Goal: Task Accomplishment & Management: Manage account settings

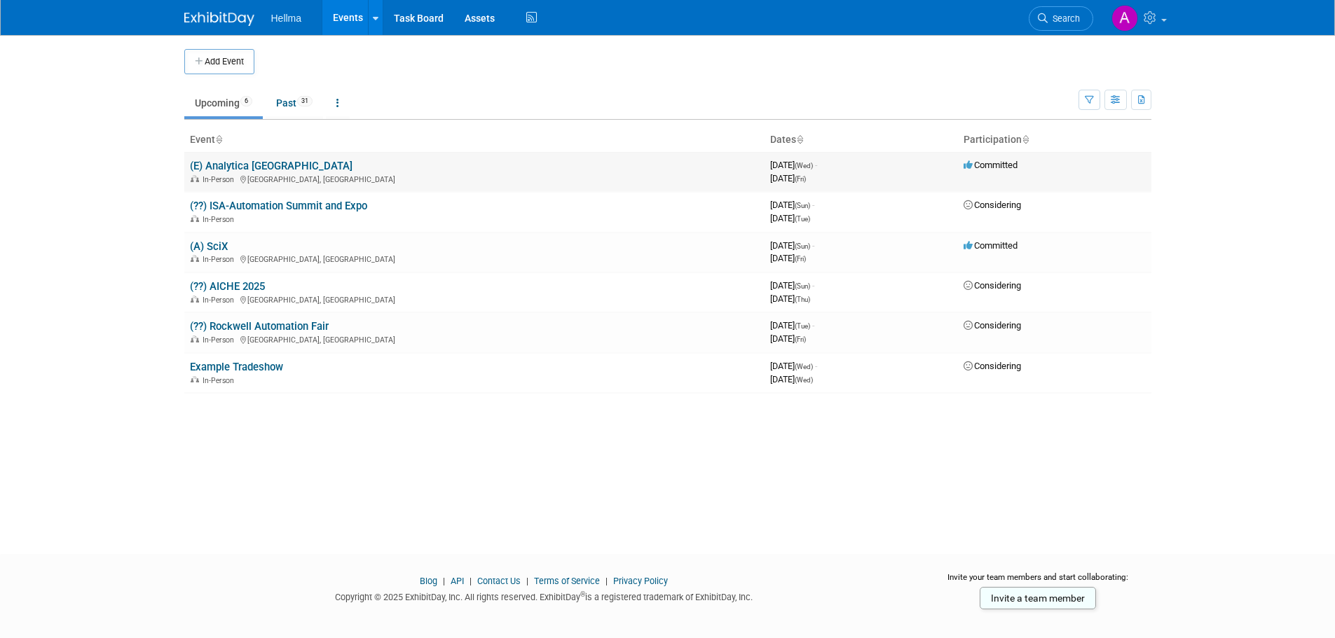
click at [210, 160] on link "(E) Analytica [GEOGRAPHIC_DATA]" at bounding box center [271, 166] width 163 height 13
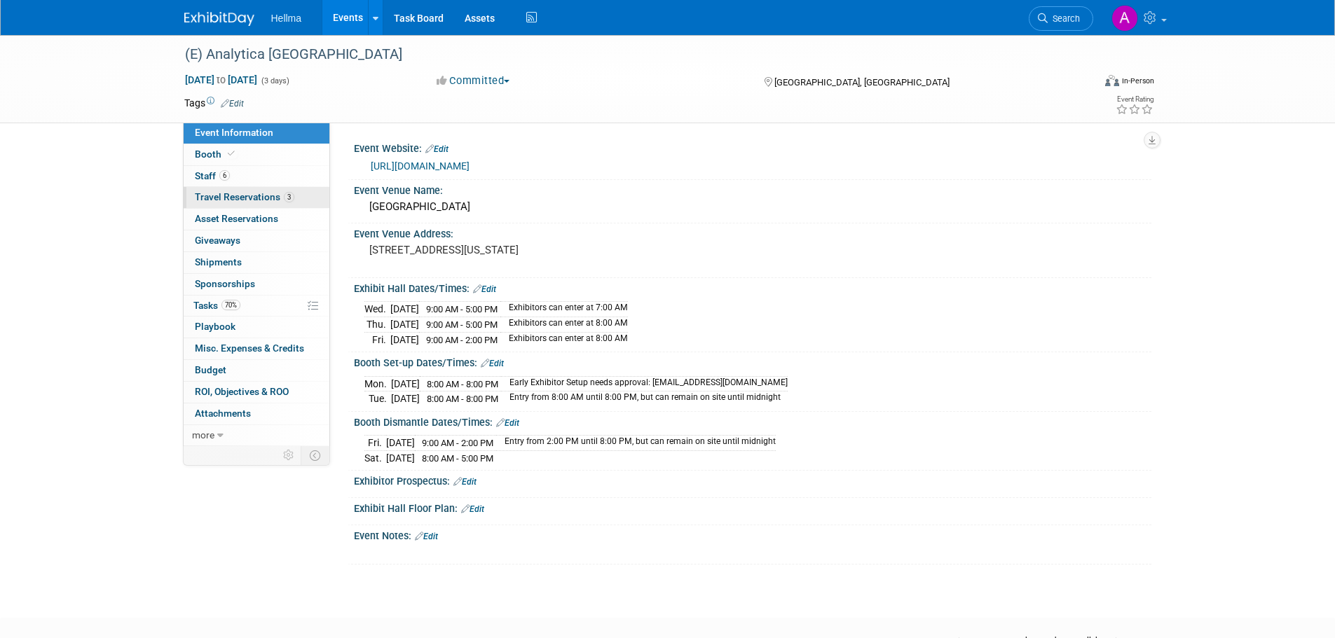
click at [239, 194] on span "Travel Reservations 3" at bounding box center [245, 196] width 100 height 11
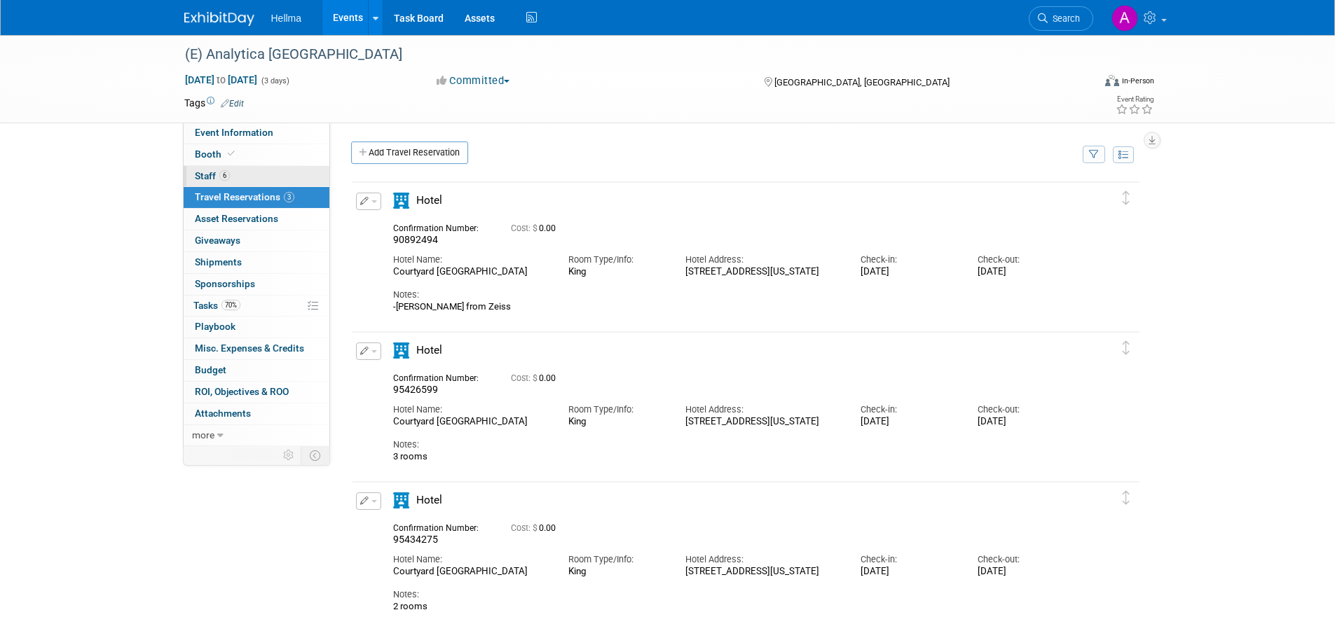
click at [240, 173] on link "6 Staff 6" at bounding box center [257, 176] width 146 height 21
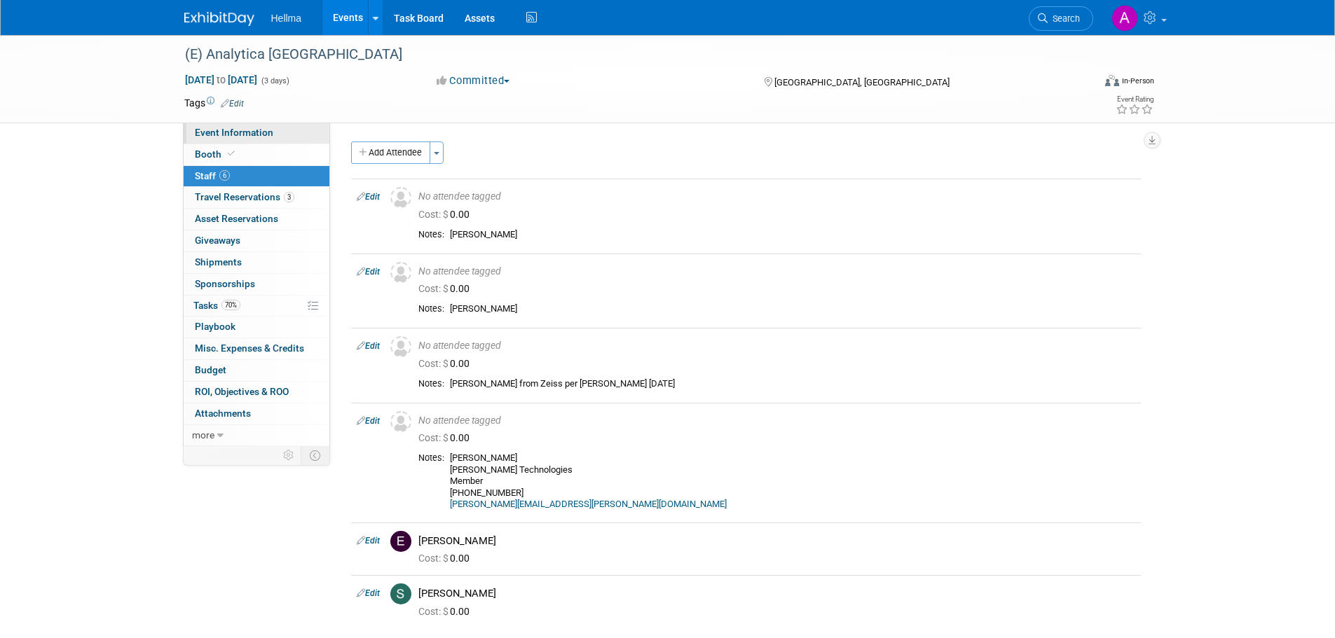
click at [254, 135] on span "Event Information" at bounding box center [234, 132] width 78 height 11
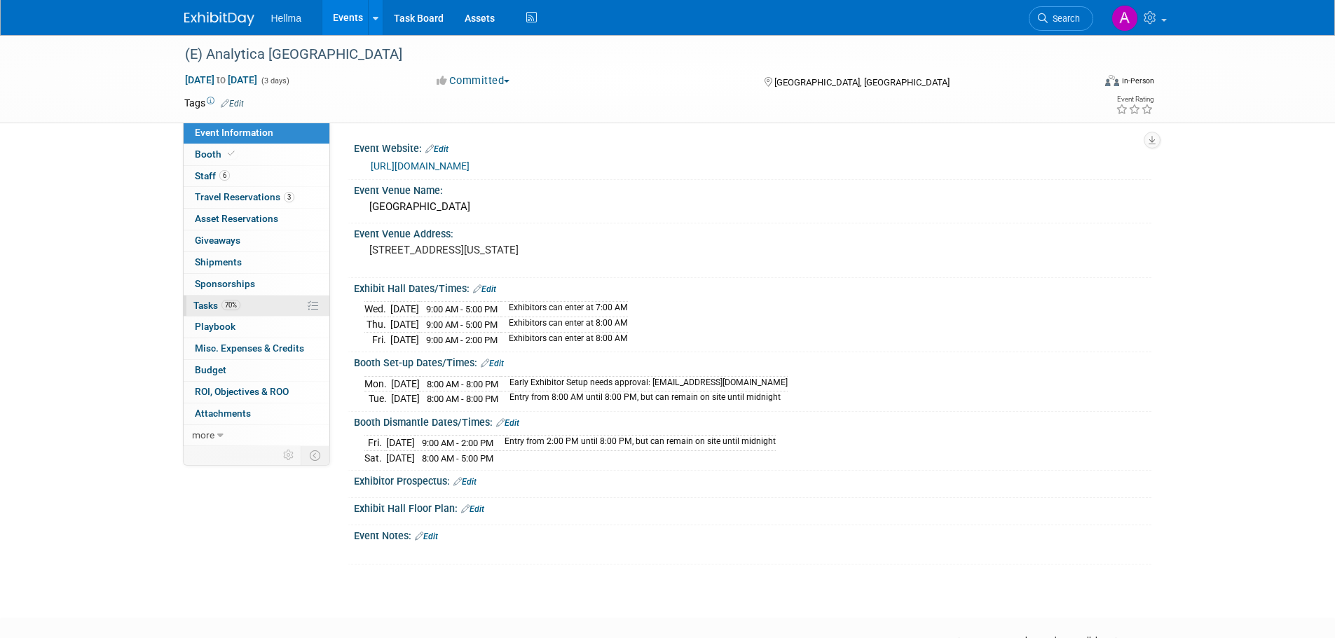
click at [257, 302] on link "70% Tasks 70%" at bounding box center [257, 306] width 146 height 21
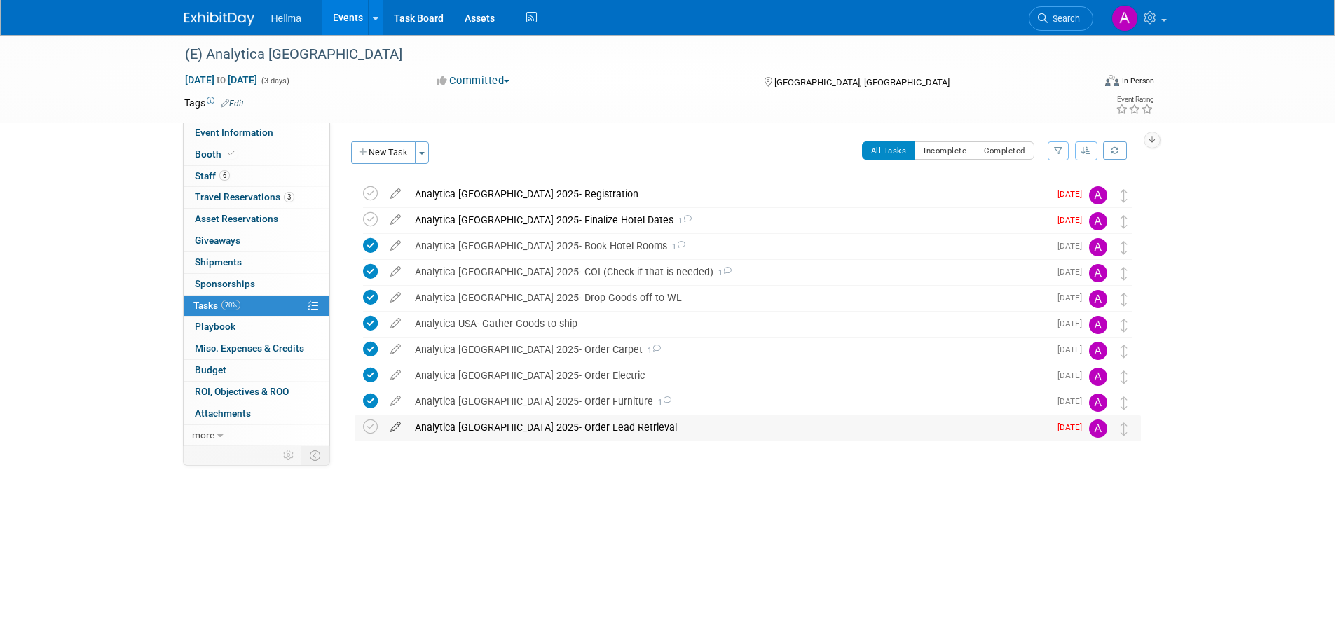
click at [395, 428] on icon at bounding box center [395, 425] width 25 height 18
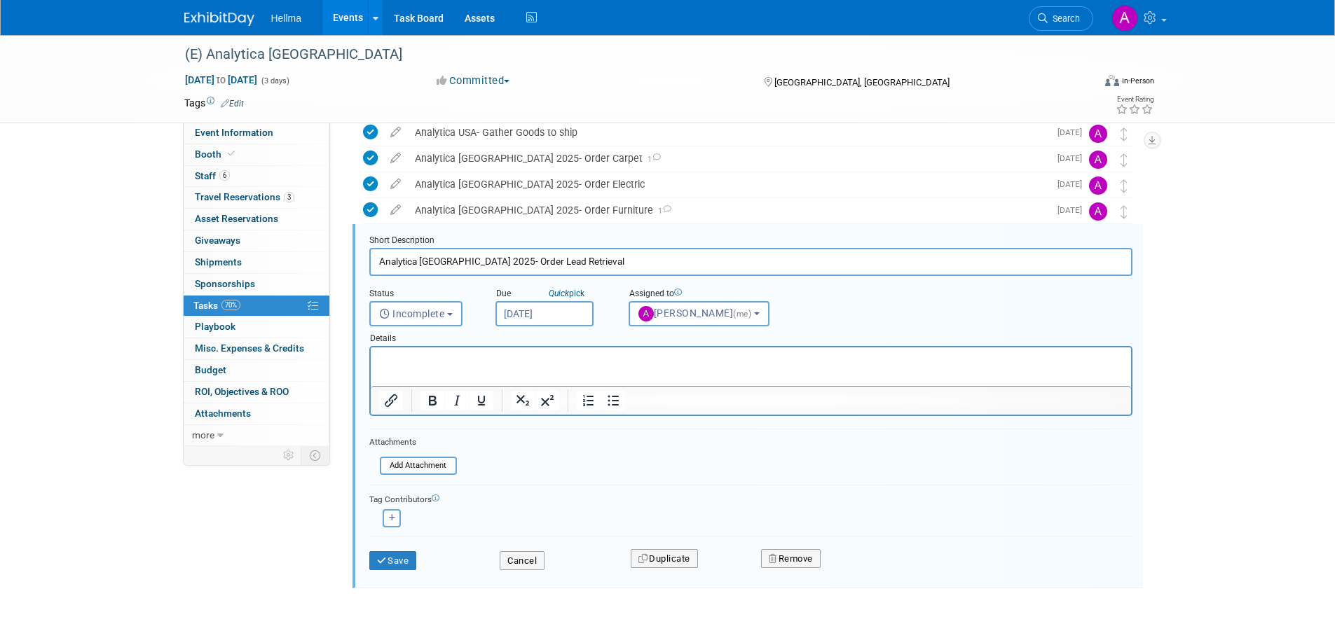
scroll to position [210, 0]
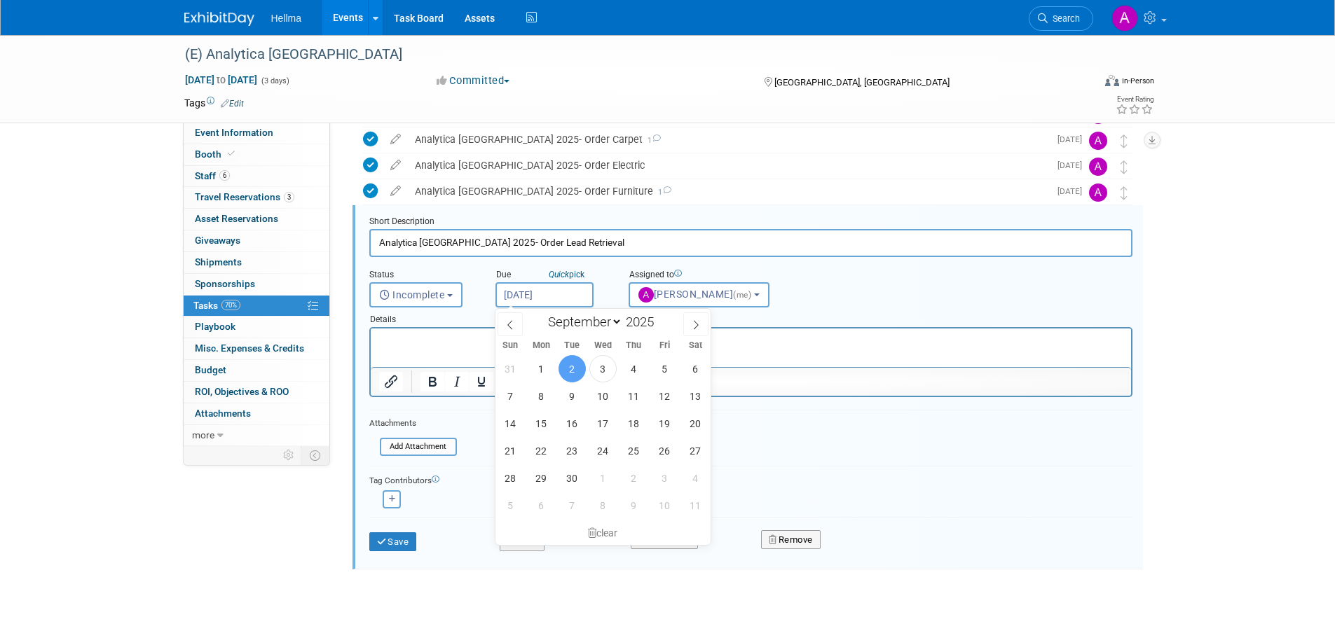
click at [528, 294] on input "Sep 2, 2025" at bounding box center [545, 294] width 98 height 25
click at [630, 366] on span "4" at bounding box center [633, 368] width 27 height 27
type input "Sep 4, 2025"
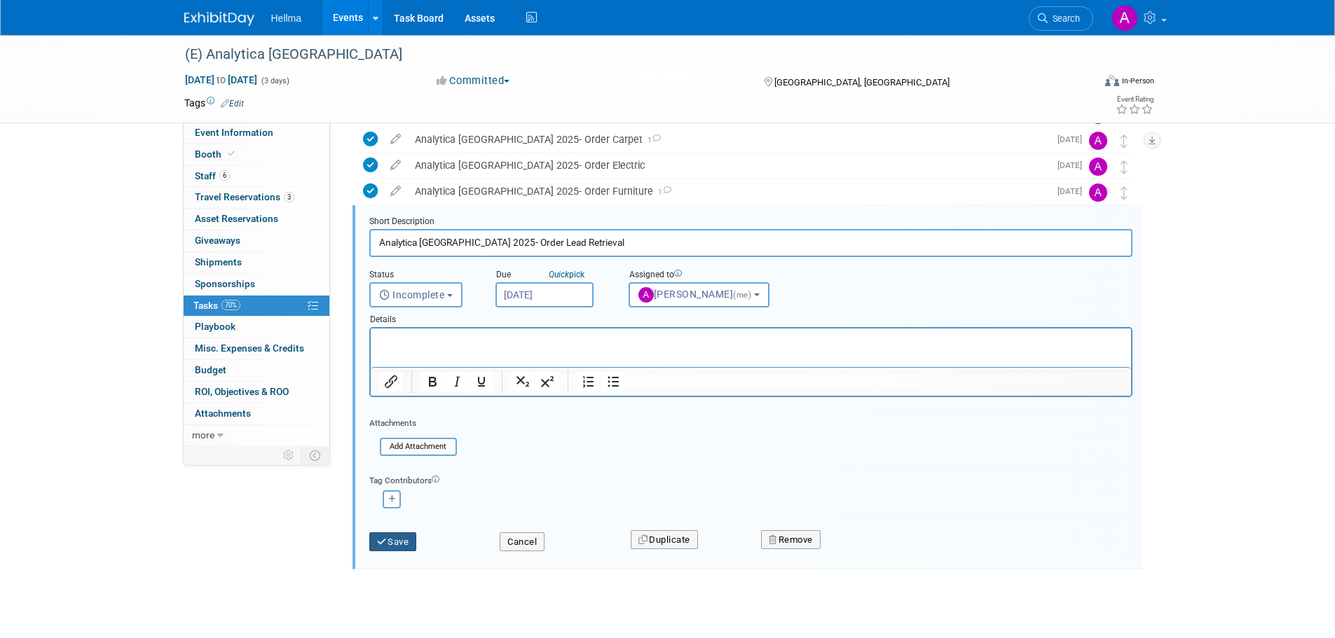
click at [389, 533] on button "Save" at bounding box center [393, 543] width 48 height 20
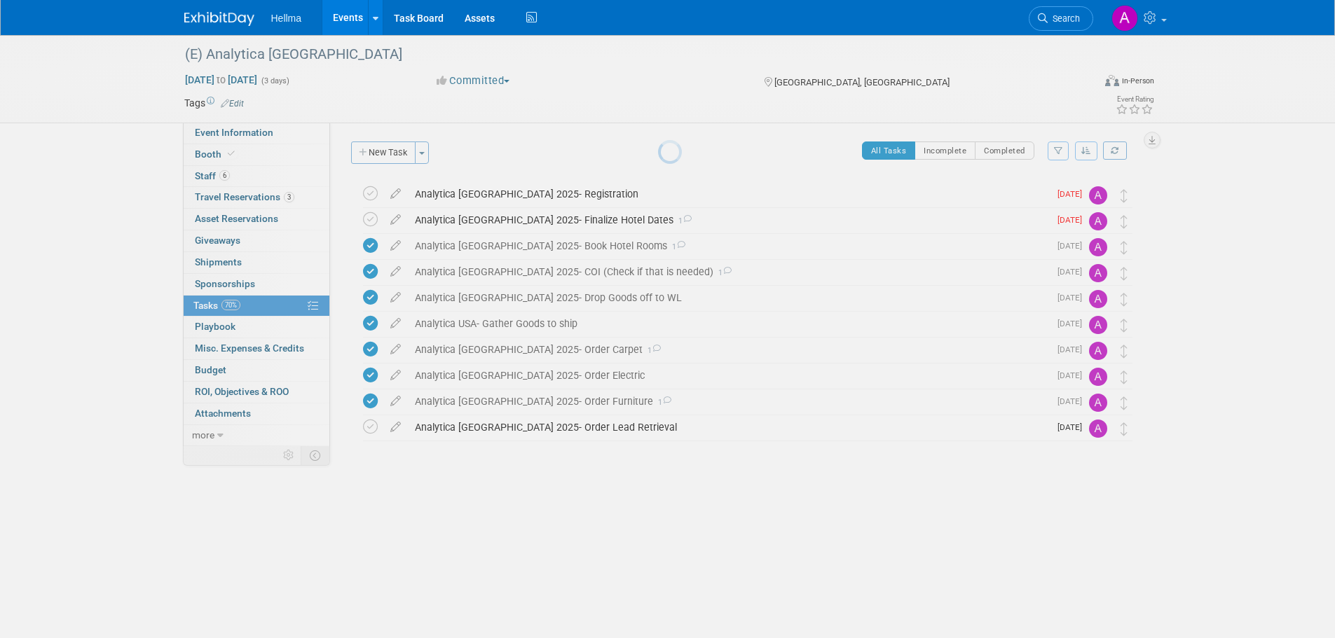
scroll to position [0, 0]
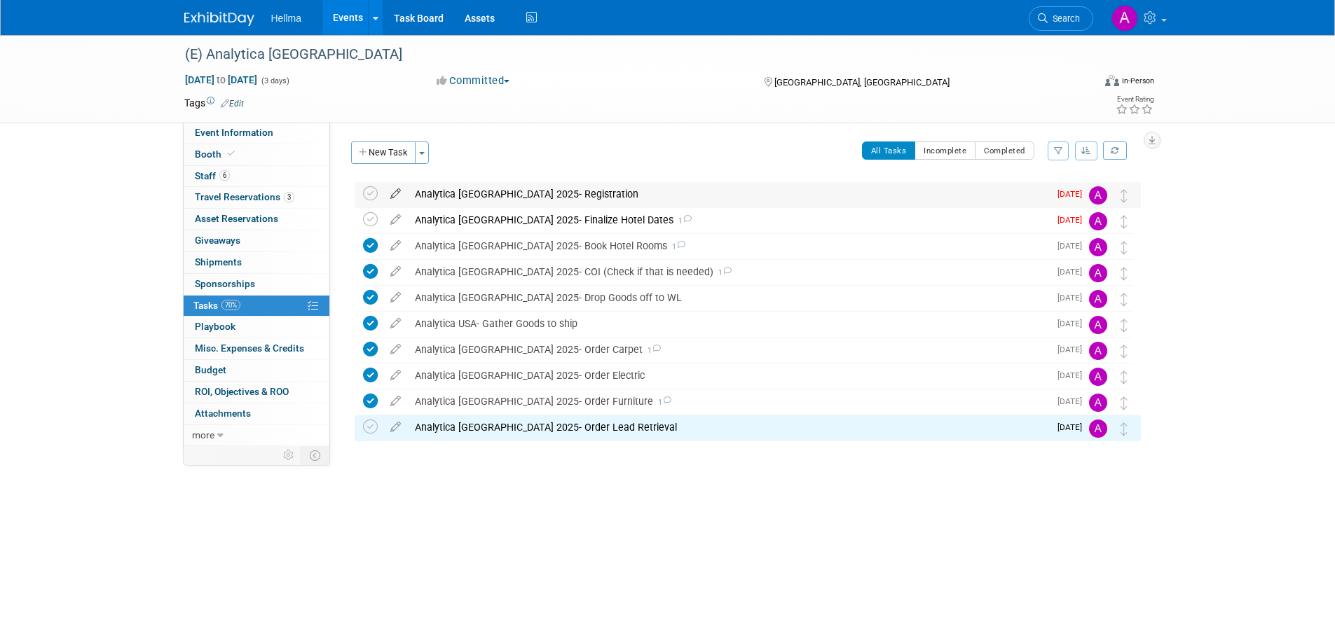
click at [399, 193] on icon at bounding box center [395, 191] width 25 height 18
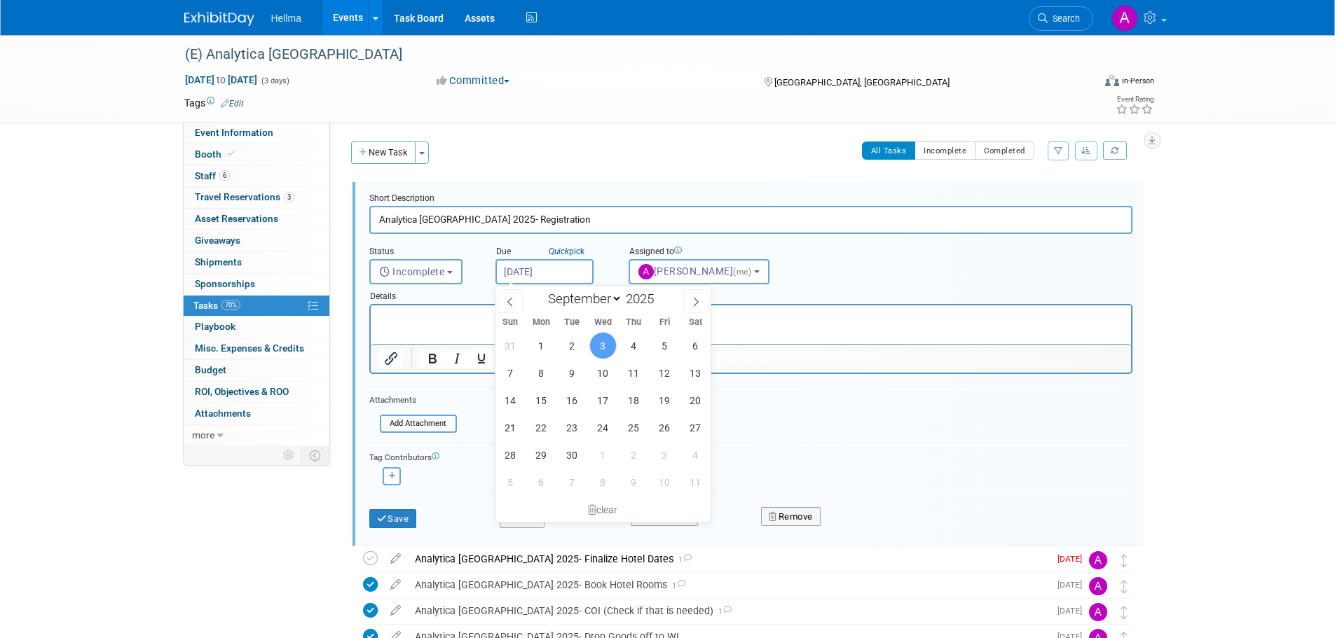
click at [558, 269] on input "Sep 3, 2025" at bounding box center [545, 271] width 98 height 25
click at [636, 349] on span "4" at bounding box center [633, 345] width 27 height 27
type input "Sep 4, 2025"
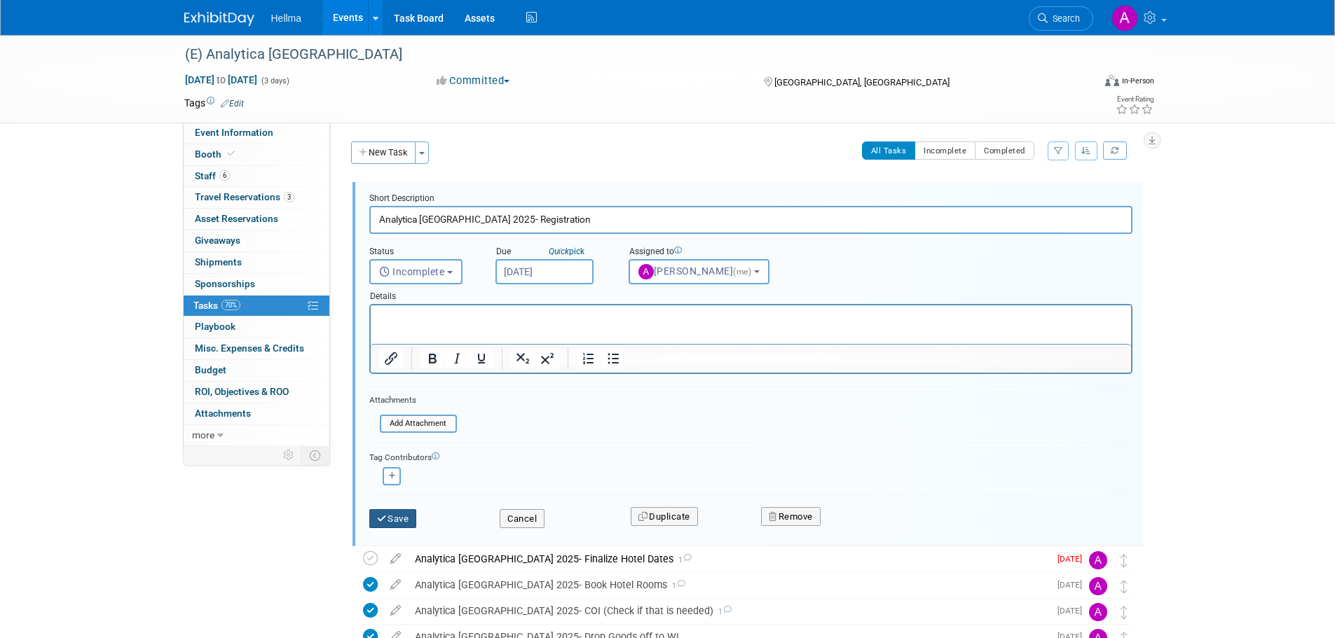
click at [390, 530] on div "Save Cancel Duplicate Remove" at bounding box center [751, 516] width 784 height 33
click at [393, 525] on button "Save" at bounding box center [393, 520] width 48 height 20
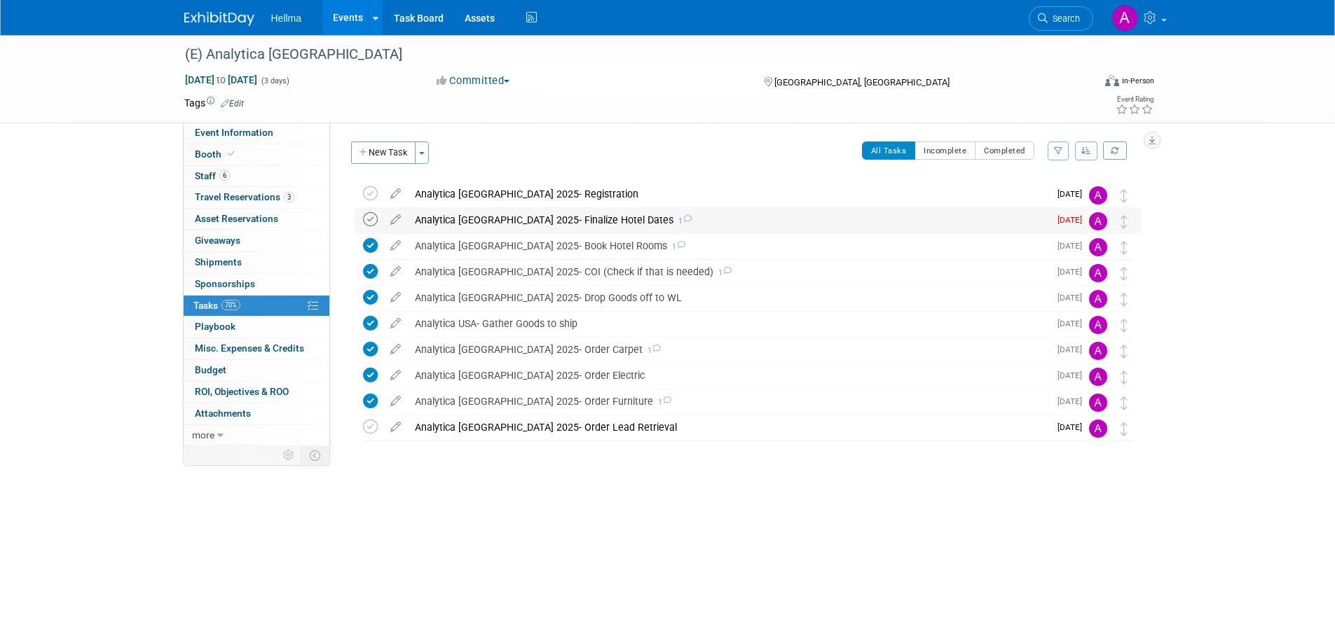
click at [374, 219] on icon at bounding box center [370, 219] width 15 height 15
click at [436, 223] on div "Analytica USA 2025- Finalize Hotel Dates 1" at bounding box center [728, 220] width 641 height 24
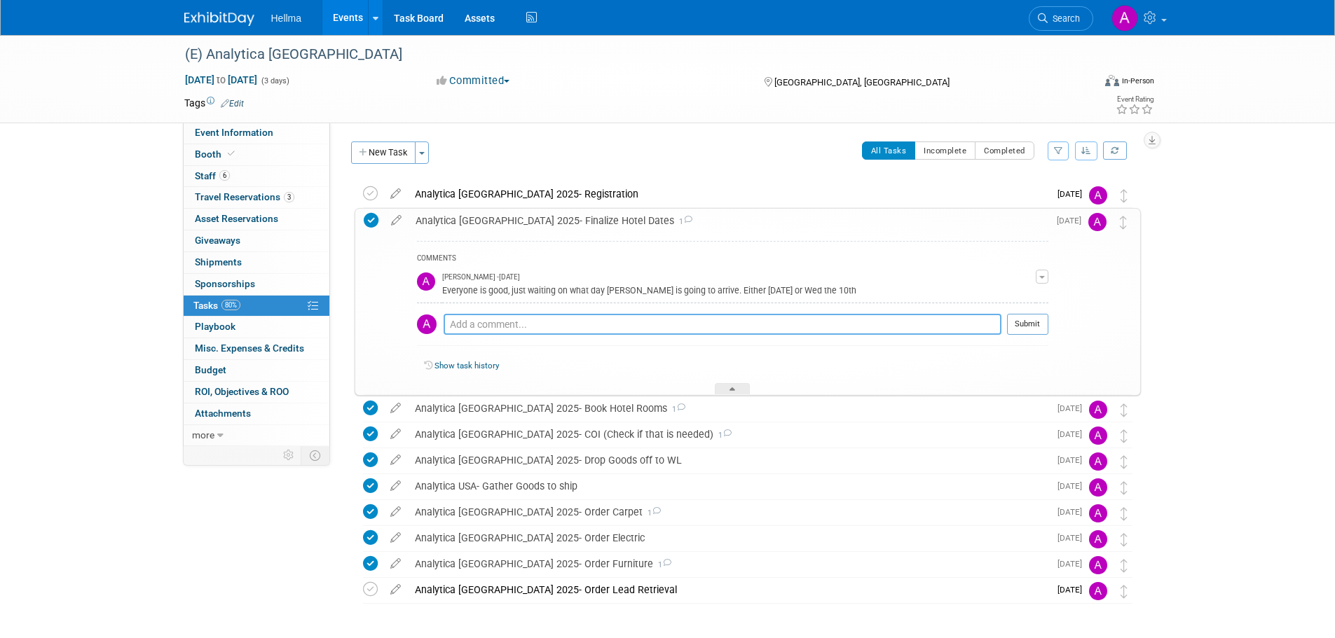
click at [669, 327] on textarea at bounding box center [723, 324] width 558 height 21
type textarea "Evan arriving wed the 10th"
click at [1046, 322] on button "Submit" at bounding box center [1027, 324] width 41 height 21
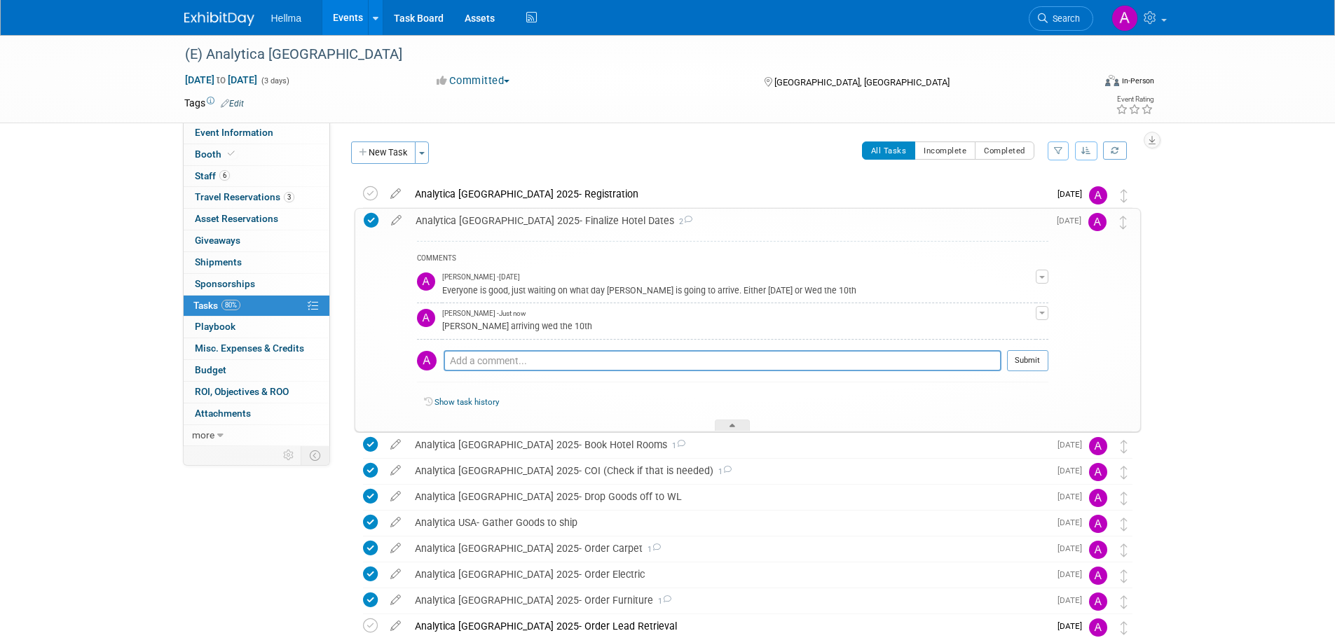
click at [521, 221] on div "Analytica USA 2025- Finalize Hotel Dates 2" at bounding box center [729, 221] width 640 height 24
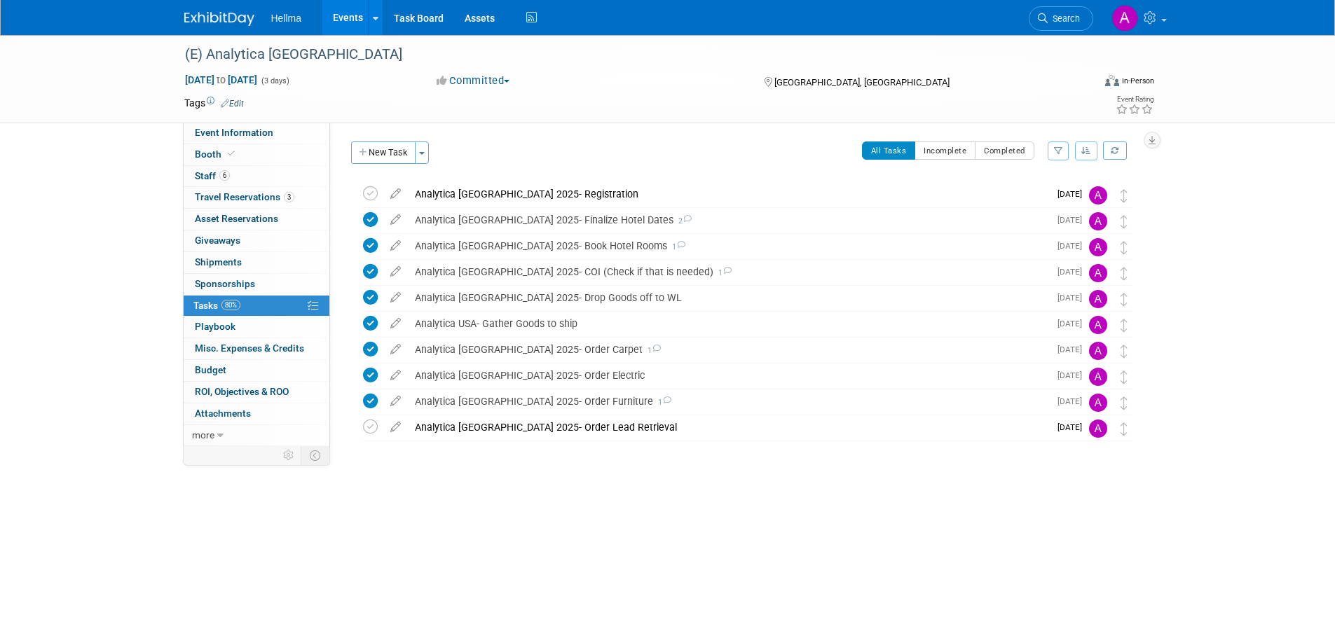
click at [454, 194] on div "Analytica USA 2025- Registration" at bounding box center [728, 194] width 641 height 24
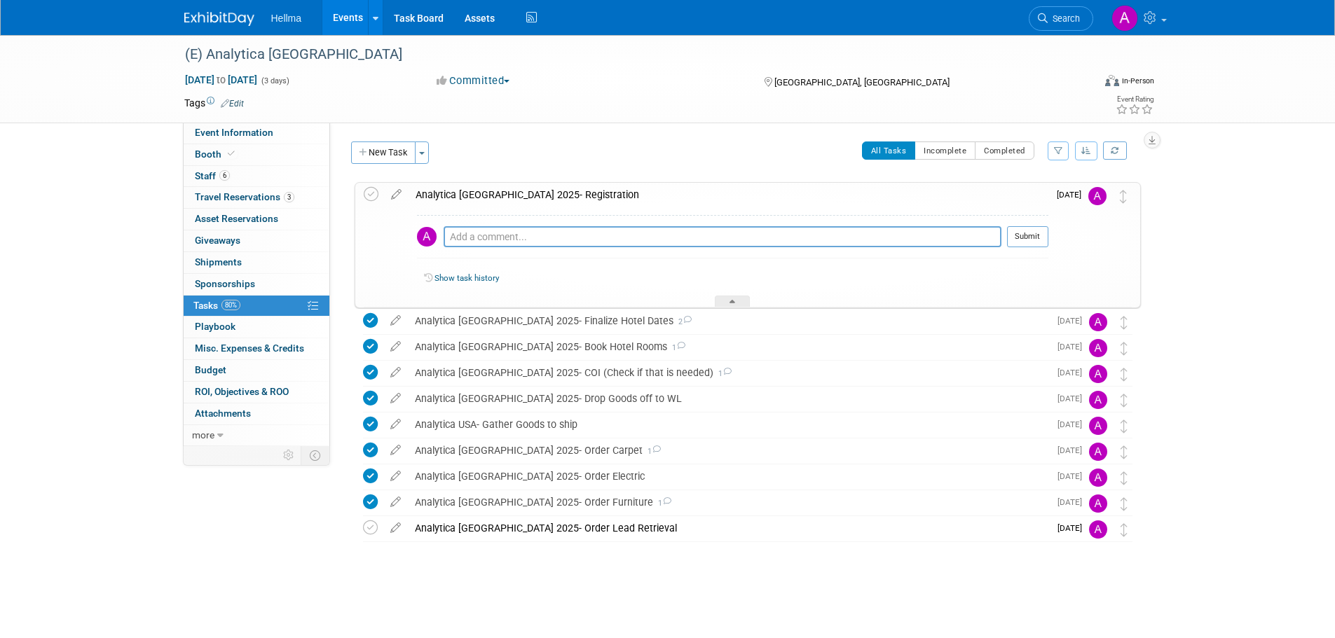
click at [473, 192] on div "Analytica USA 2025- Registration" at bounding box center [729, 195] width 640 height 24
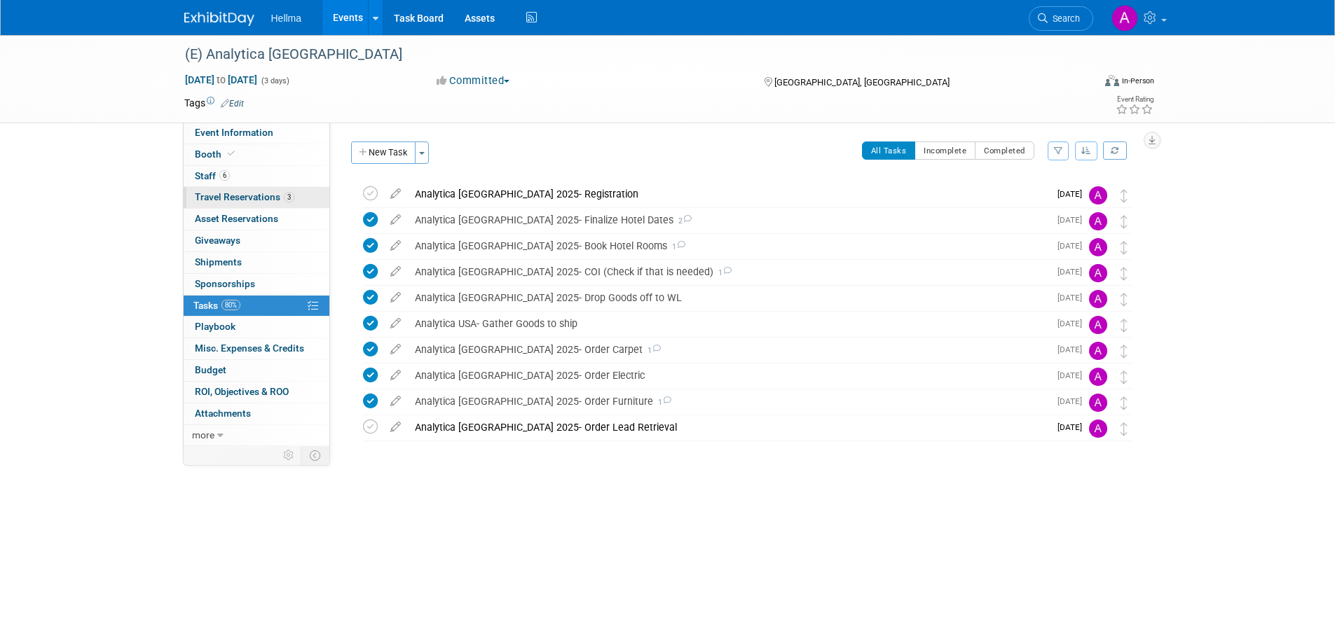
click at [239, 198] on span "Travel Reservations 3" at bounding box center [245, 196] width 100 height 11
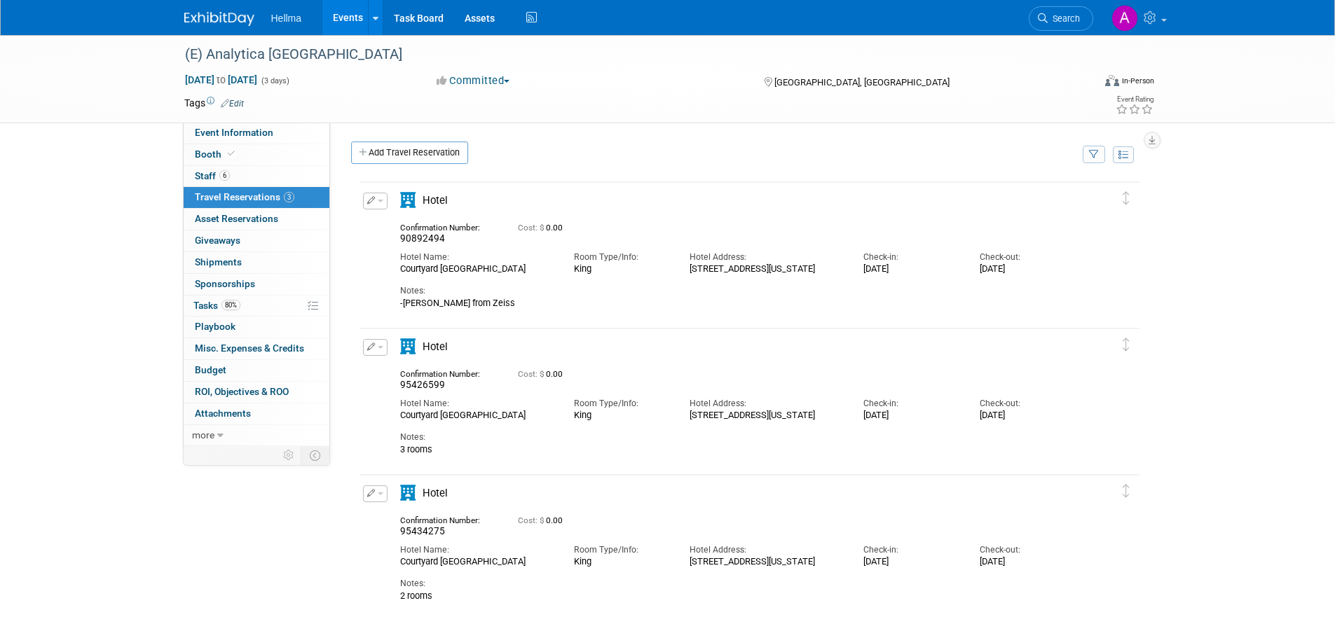
drag, startPoint x: 740, startPoint y: 282, endPoint x: 690, endPoint y: 273, distance: 50.6
click at [690, 273] on div "35 West Spring Street Columbus, Ohio 43215" at bounding box center [766, 269] width 153 height 11
copy div "35 West Spring Street Columbus, Ohio 43215"
drag, startPoint x: 519, startPoint y: 269, endPoint x: 397, endPoint y: 272, distance: 121.3
click at [397, 272] on div "Hotel Name: Courtyard Columbus Downtown" at bounding box center [477, 260] width 174 height 30
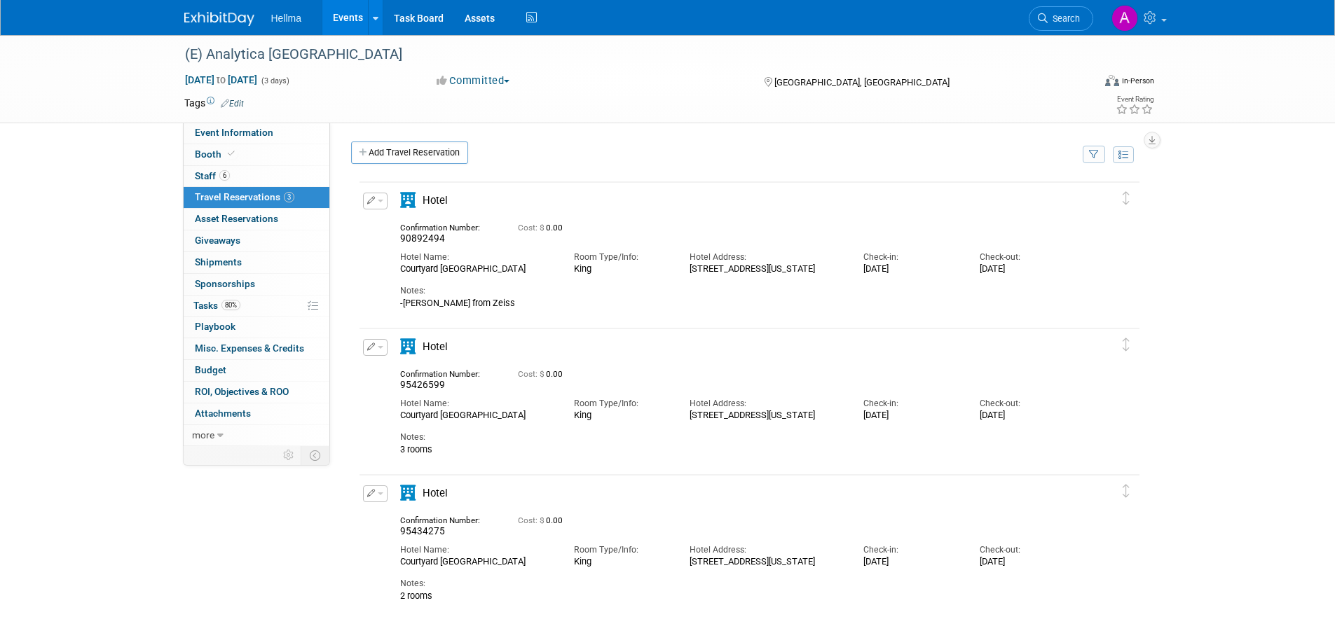
copy div "Courtyard Columbus Downtown"
drag, startPoint x: 744, startPoint y: 289, endPoint x: 689, endPoint y: 273, distance: 57.0
click at [689, 273] on div "Confirmation Number: 90892494 Cost: $ 0.00 Hotel Name: Room Type/Info: Hotel Ad…" at bounding box center [737, 263] width 675 height 93
click at [726, 275] on div "35 West Spring Street Columbus, Ohio 43215" at bounding box center [766, 269] width 153 height 11
drag, startPoint x: 736, startPoint y: 282, endPoint x: 690, endPoint y: 271, distance: 46.8
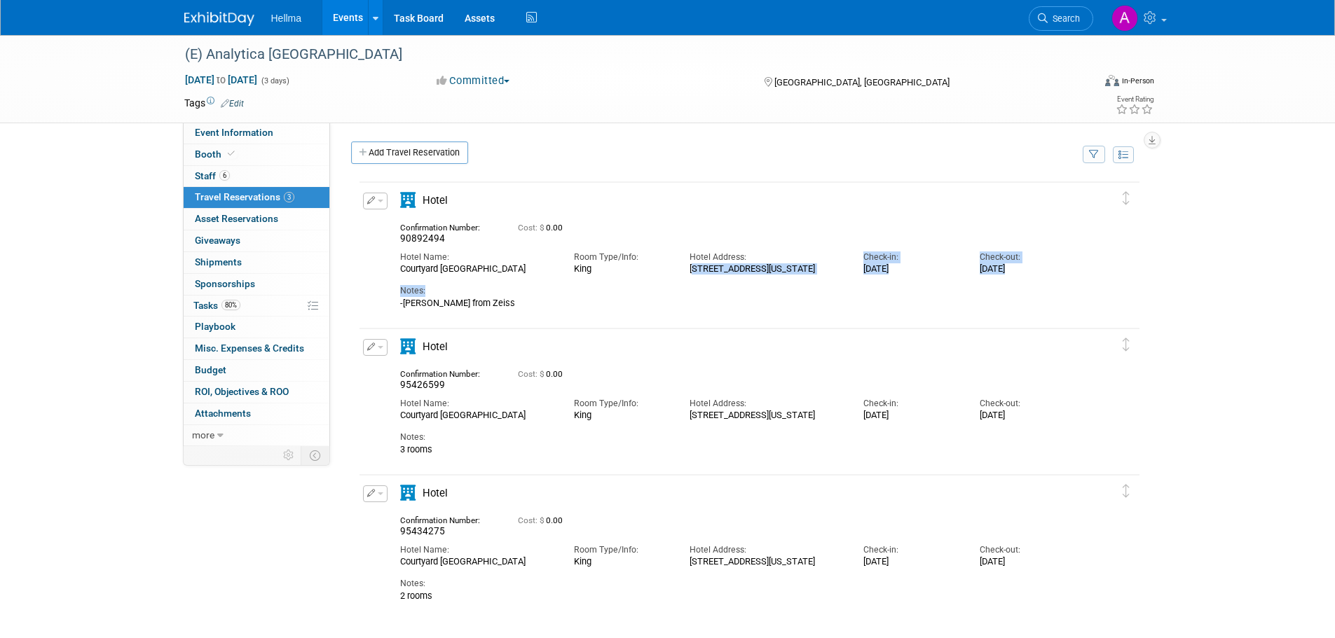
click at [690, 271] on div "35 West Spring Street Columbus, Ohio 43215" at bounding box center [766, 269] width 153 height 11
copy div "35 West Spring Street Columbus, Ohio 43215"
click at [660, 224] on div "Cost: $ 0.00" at bounding box center [768, 228] width 501 height 11
click at [234, 181] on link "6 Staff 6" at bounding box center [257, 176] width 146 height 21
